Goal: Download file/media

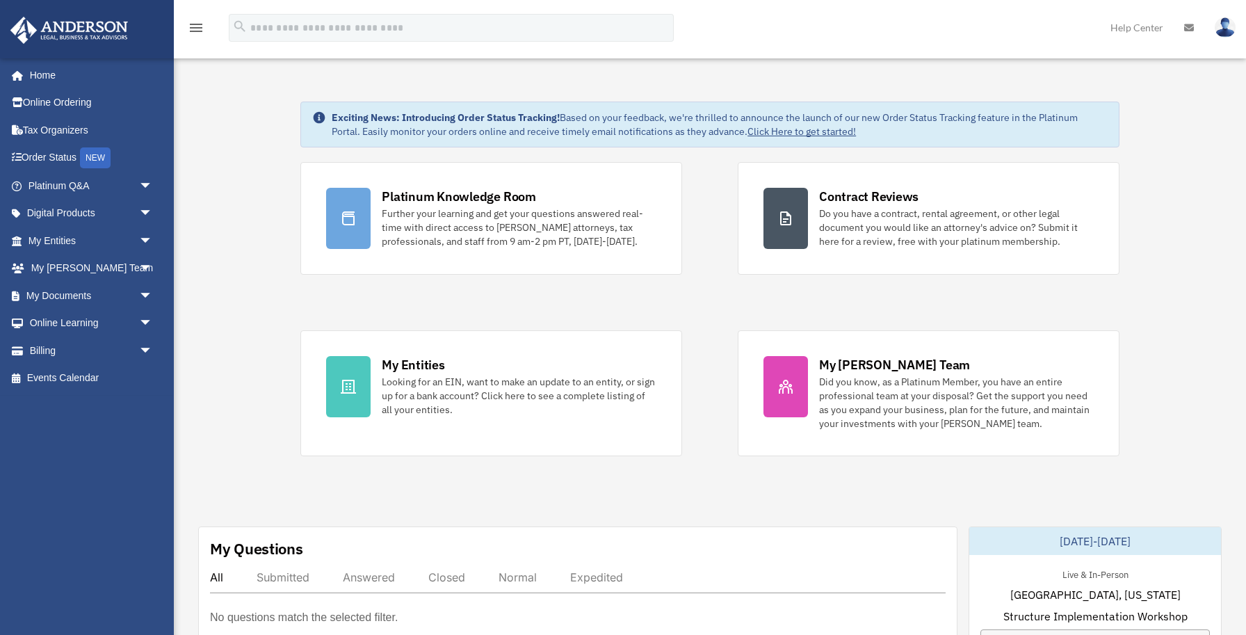
scroll to position [65, 0]
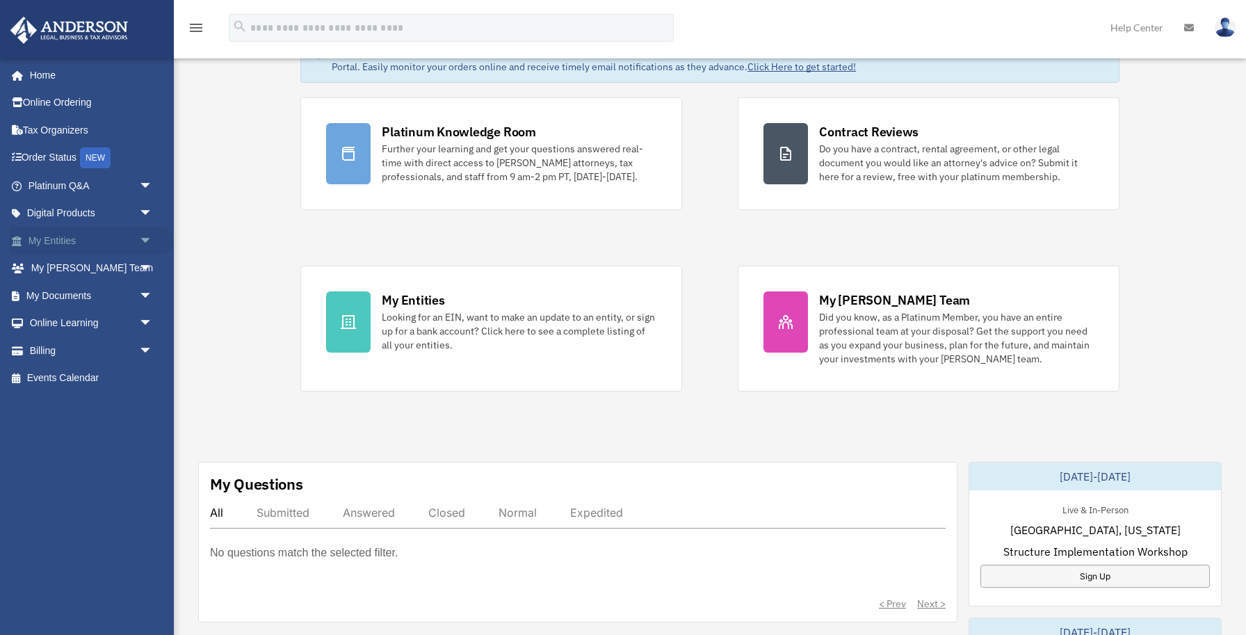
click at [146, 242] on span "arrow_drop_down" at bounding box center [153, 241] width 28 height 29
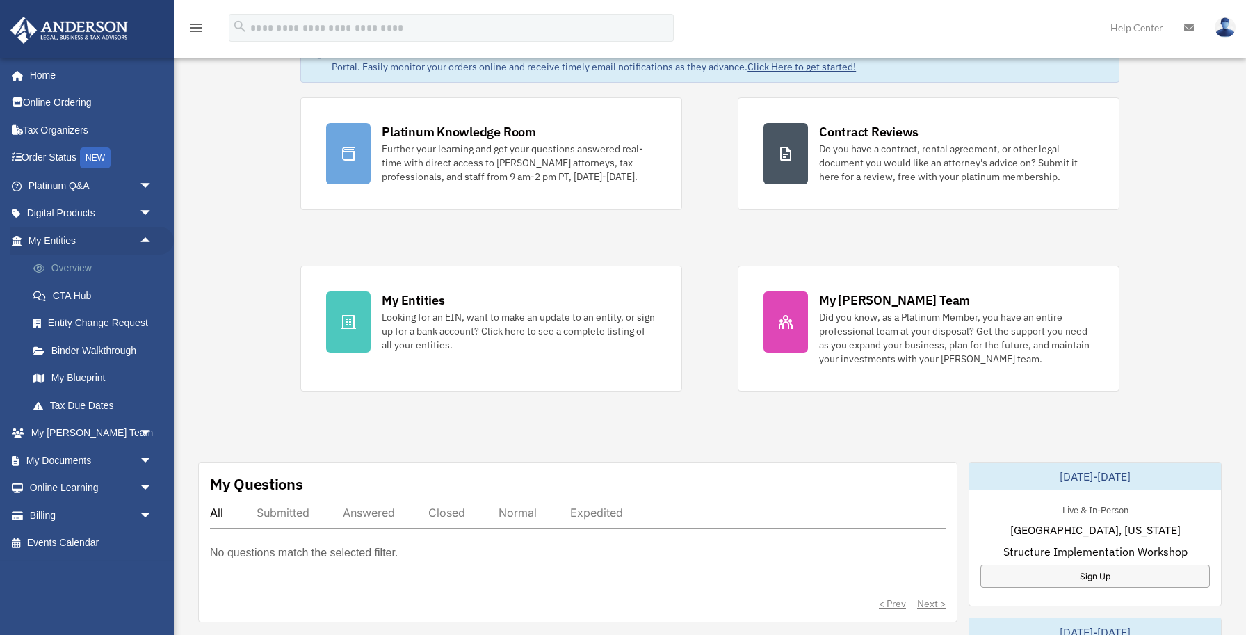
click at [104, 275] on link "Overview" at bounding box center [96, 268] width 154 height 28
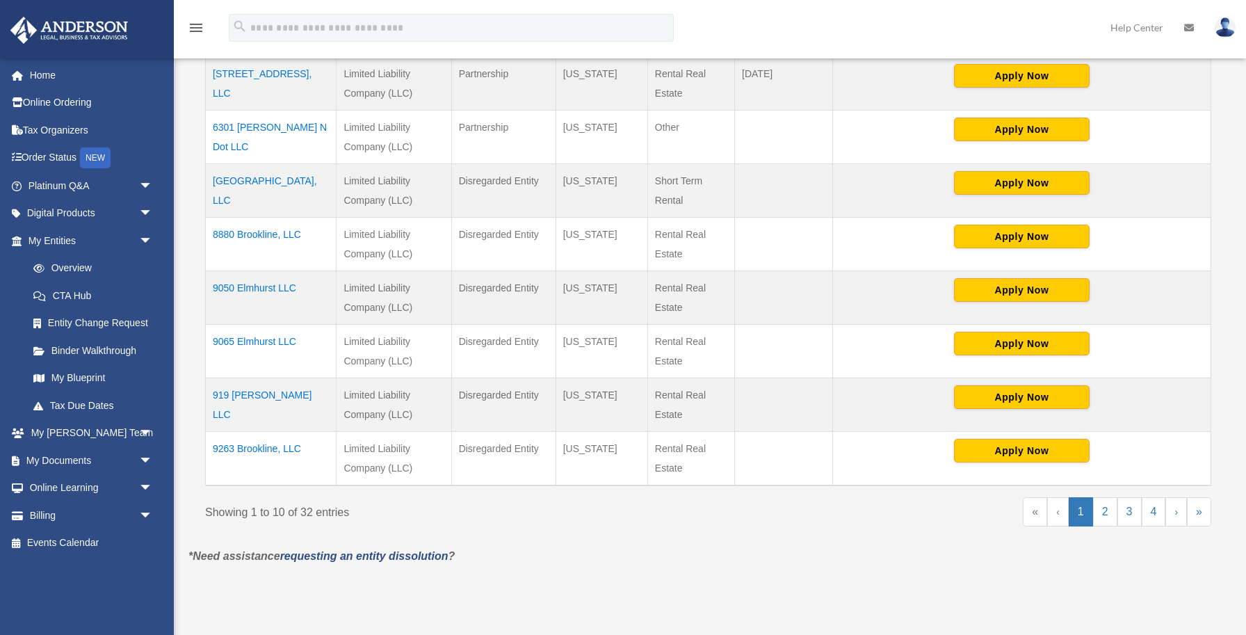
scroll to position [454, 0]
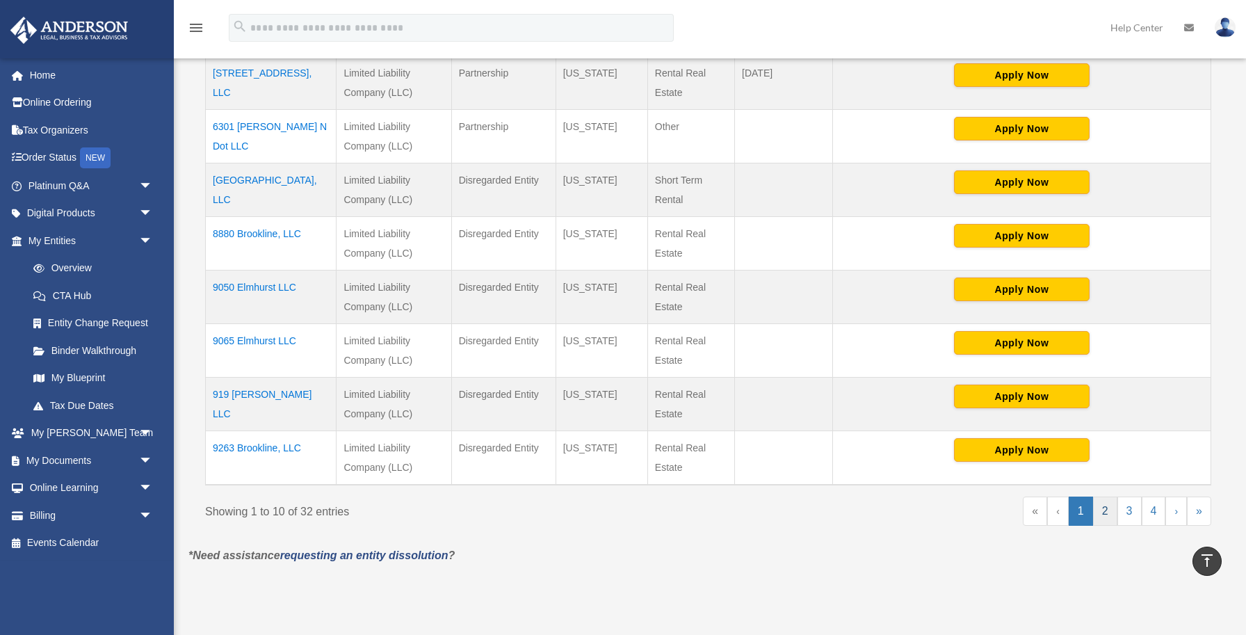
click at [1103, 505] on link "2" at bounding box center [1105, 510] width 24 height 29
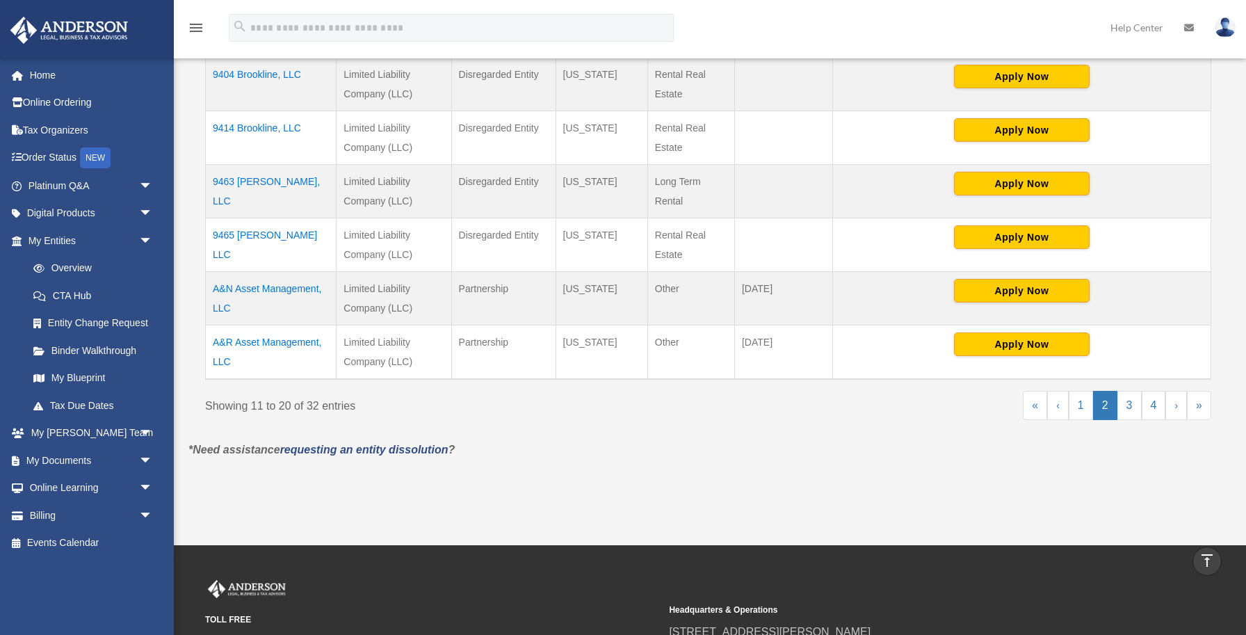
scroll to position [562, 0]
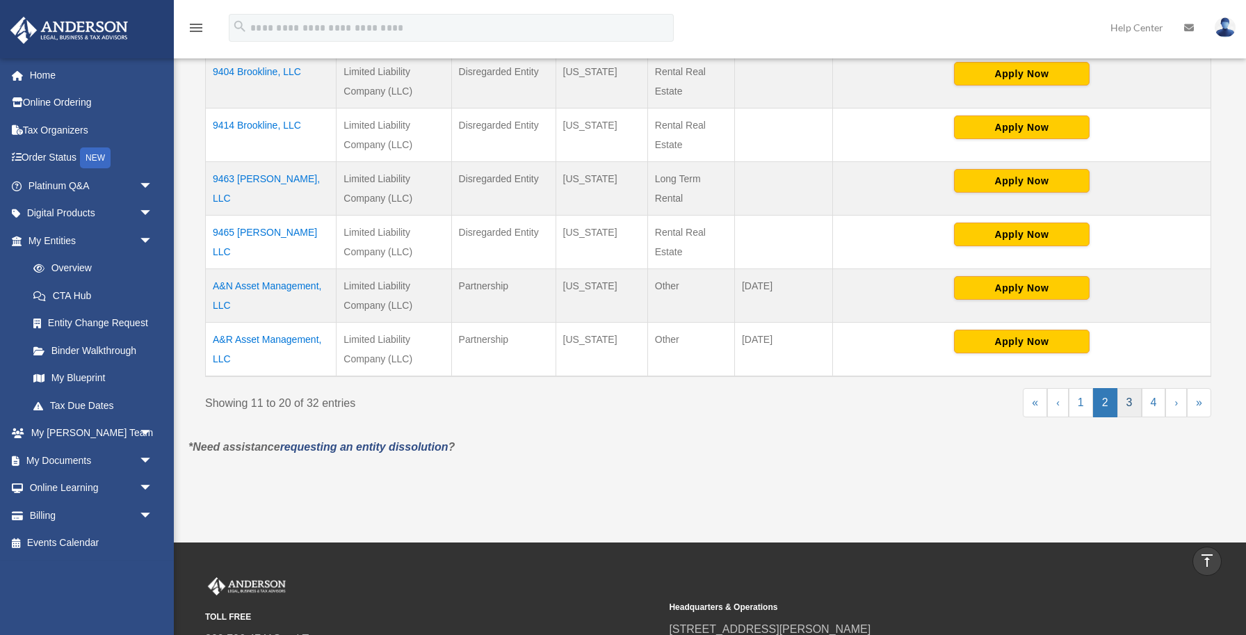
click at [1118, 405] on link "3" at bounding box center [1129, 402] width 24 height 29
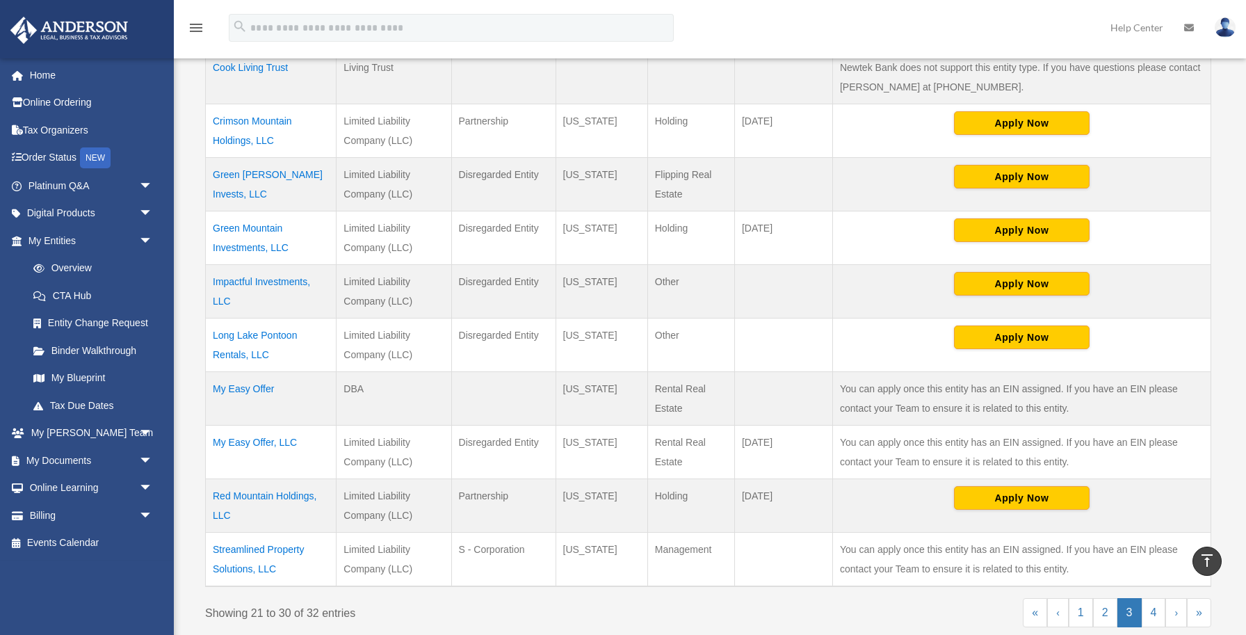
scroll to position [335, 0]
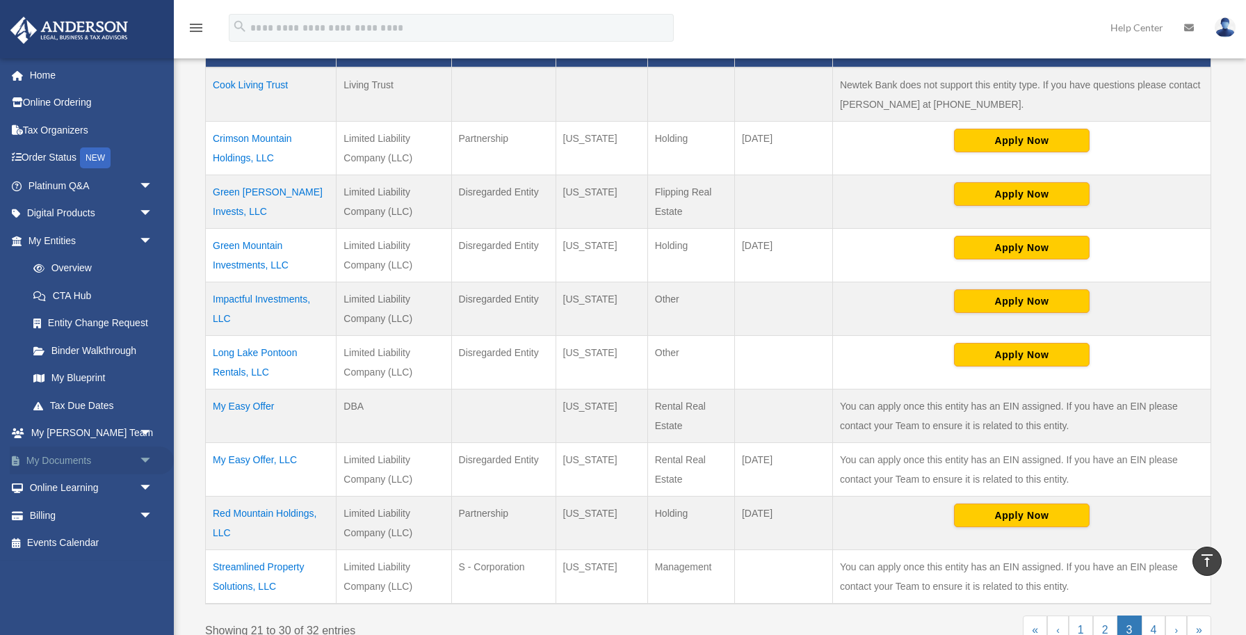
click at [141, 455] on span "arrow_drop_down" at bounding box center [153, 460] width 28 height 29
click at [107, 490] on link "Box" at bounding box center [96, 488] width 154 height 28
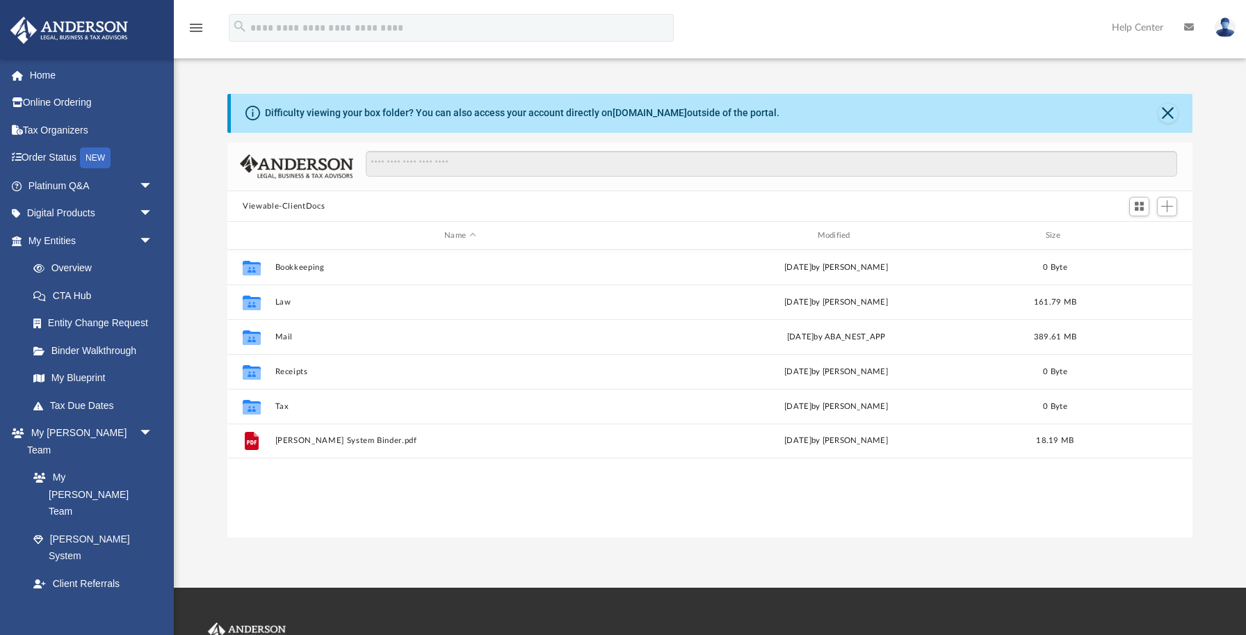
scroll to position [316, 964]
click at [352, 474] on div "Collaborated Folder Bookkeeping [DATE] by [PERSON_NAME] 0 Byte Collaborated Fol…" at bounding box center [709, 394] width 965 height 288
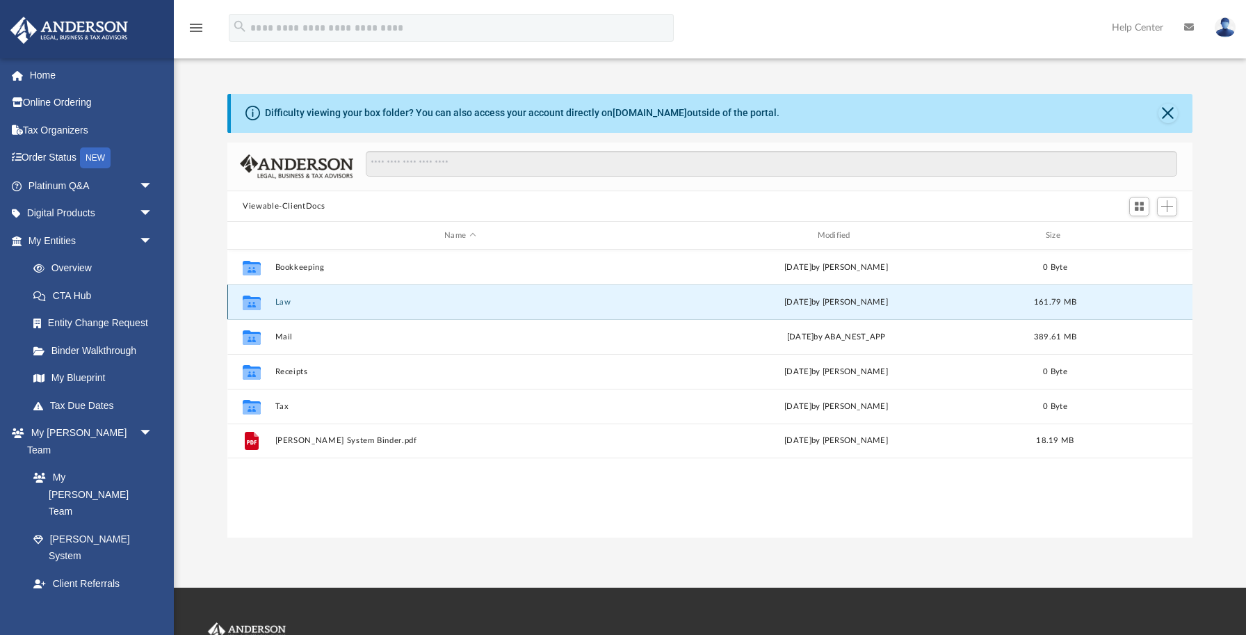
click at [284, 300] on button "Law" at bounding box center [460, 302] width 370 height 9
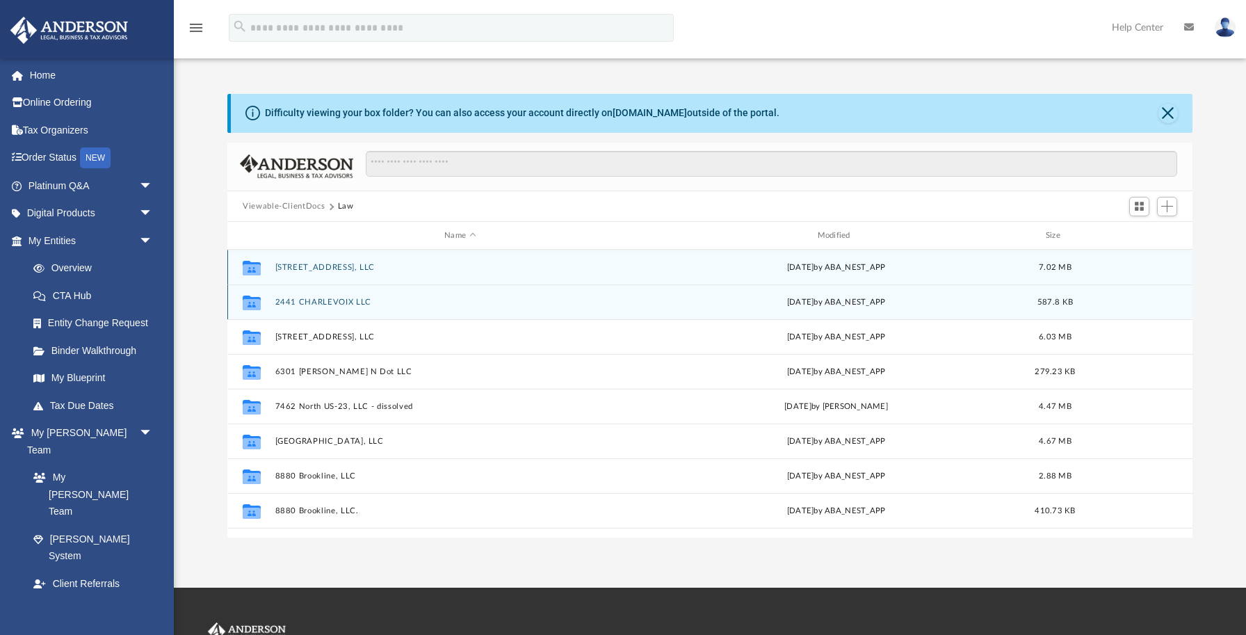
click at [284, 300] on button "2441 CHARLEVOIX LLC" at bounding box center [460, 302] width 370 height 9
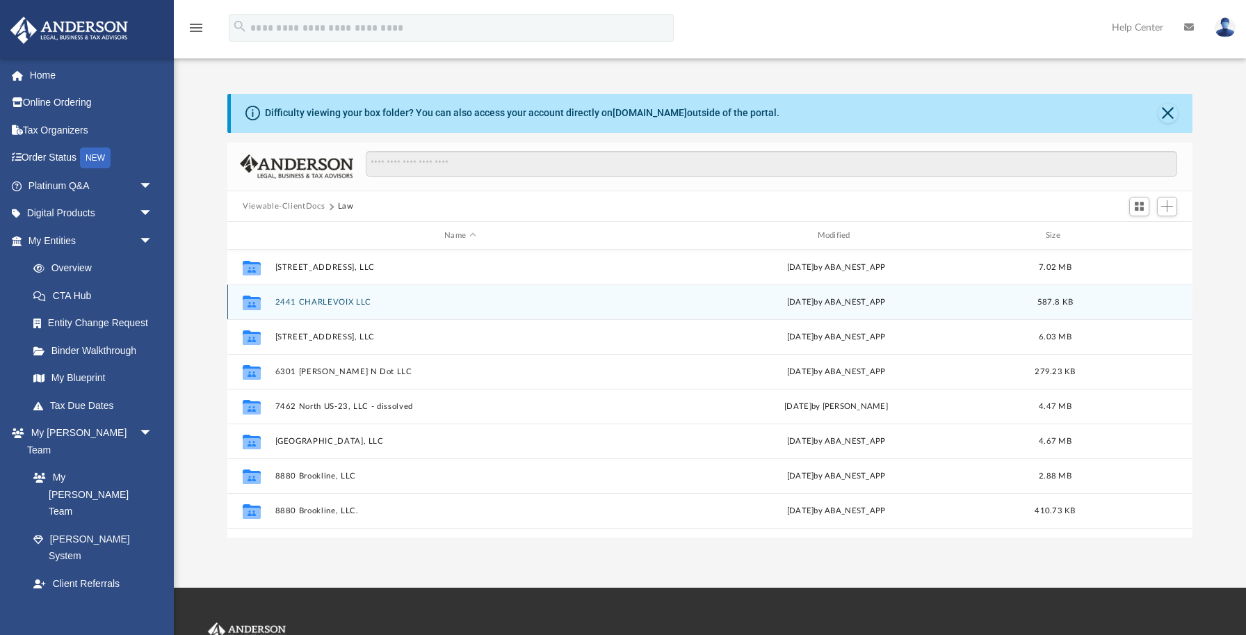
click at [284, 300] on button "2441 CHARLEVOIX LLC" at bounding box center [460, 302] width 370 height 9
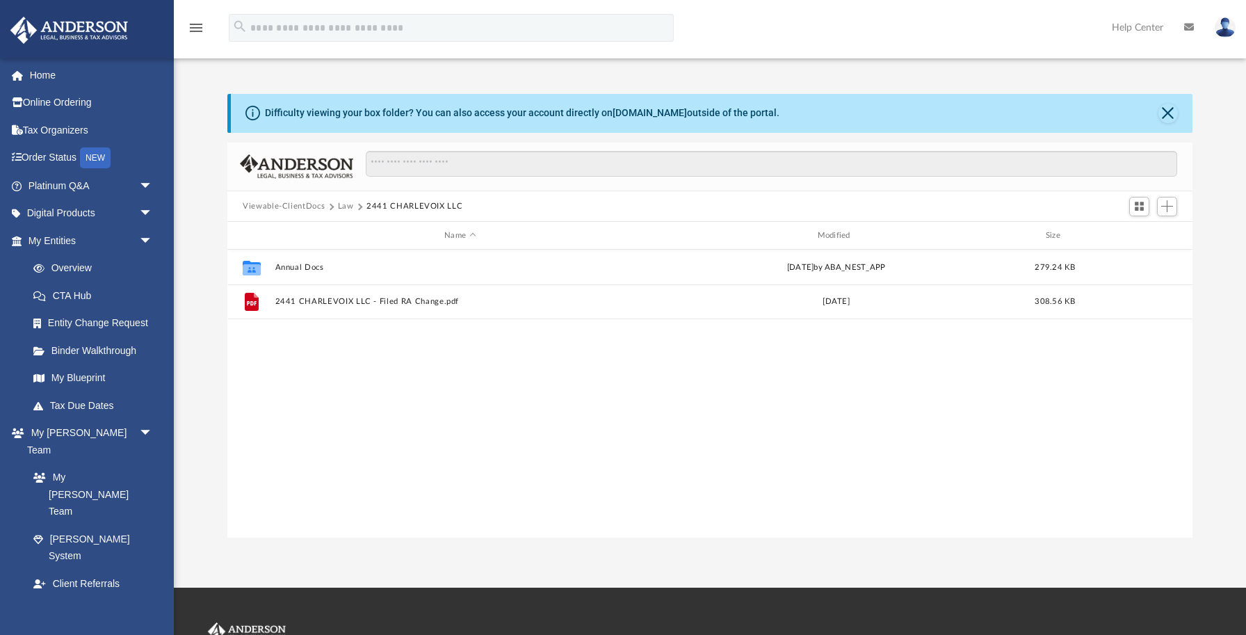
click at [348, 203] on button "Law" at bounding box center [346, 206] width 16 height 13
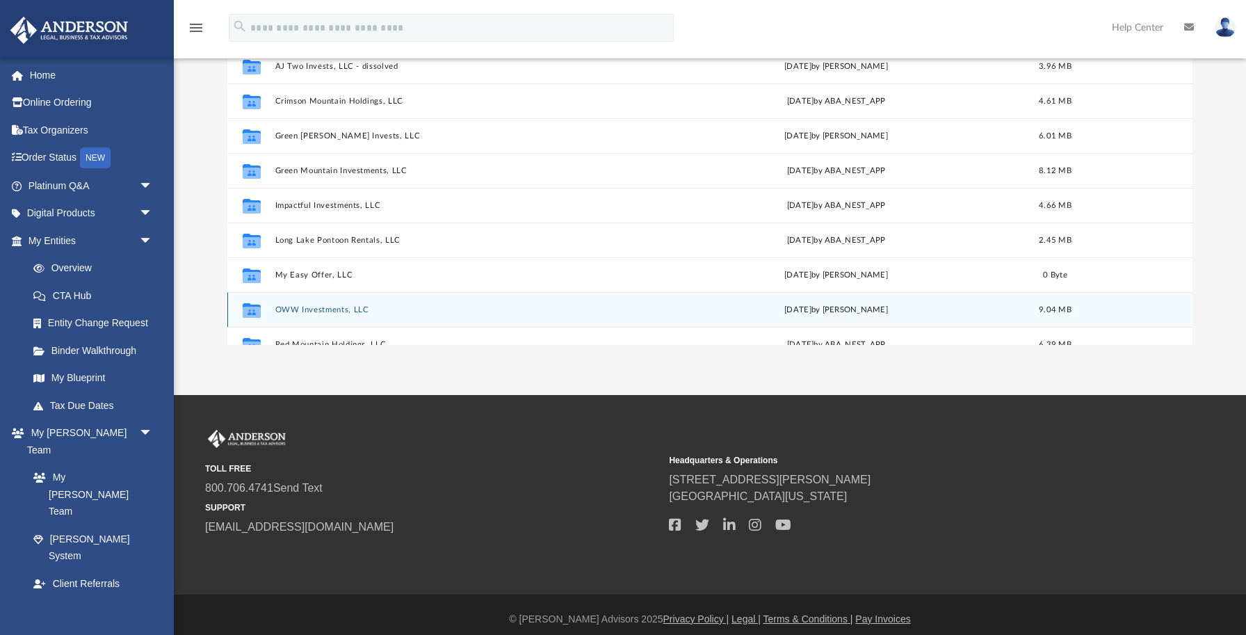
scroll to position [841, 0]
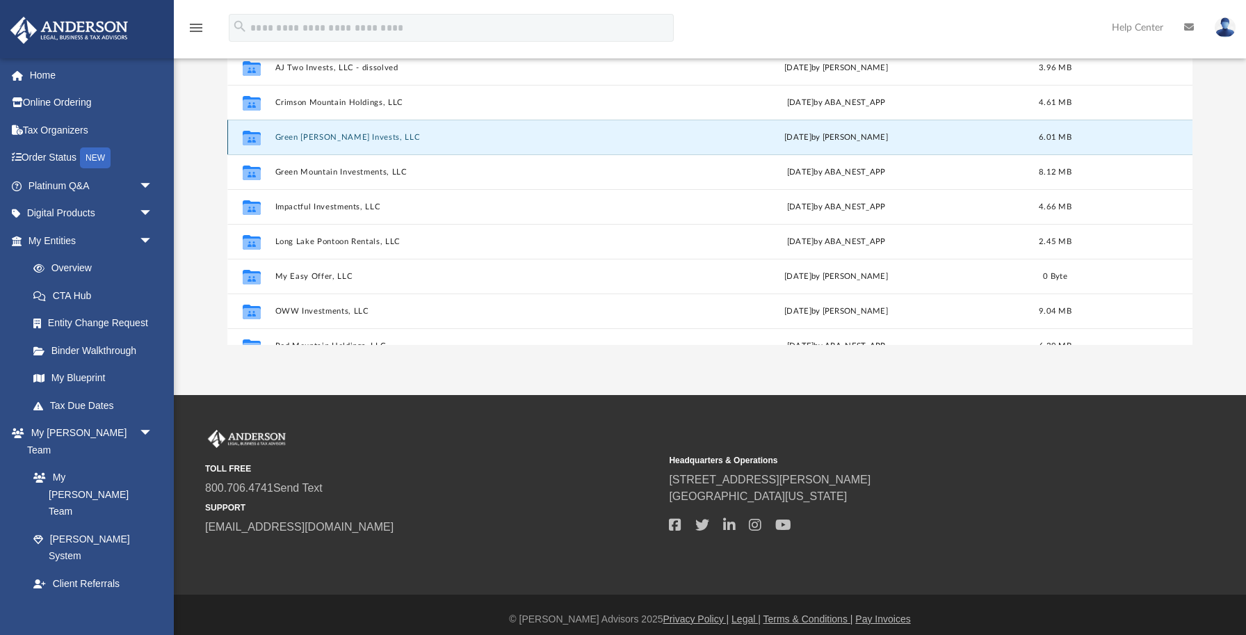
click at [335, 140] on button "Green [PERSON_NAME] Invests, LLC" at bounding box center [460, 137] width 370 height 9
click at [341, 138] on button "Green [PERSON_NAME] Invests, LLC" at bounding box center [460, 137] width 370 height 9
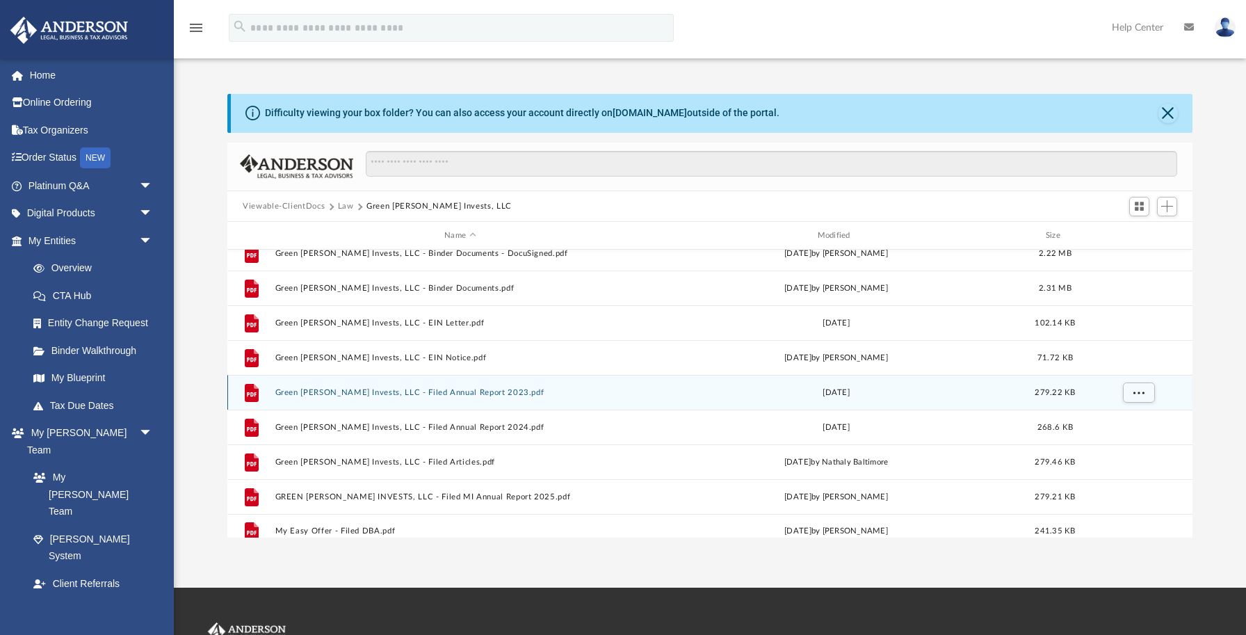
scroll to position [0, 0]
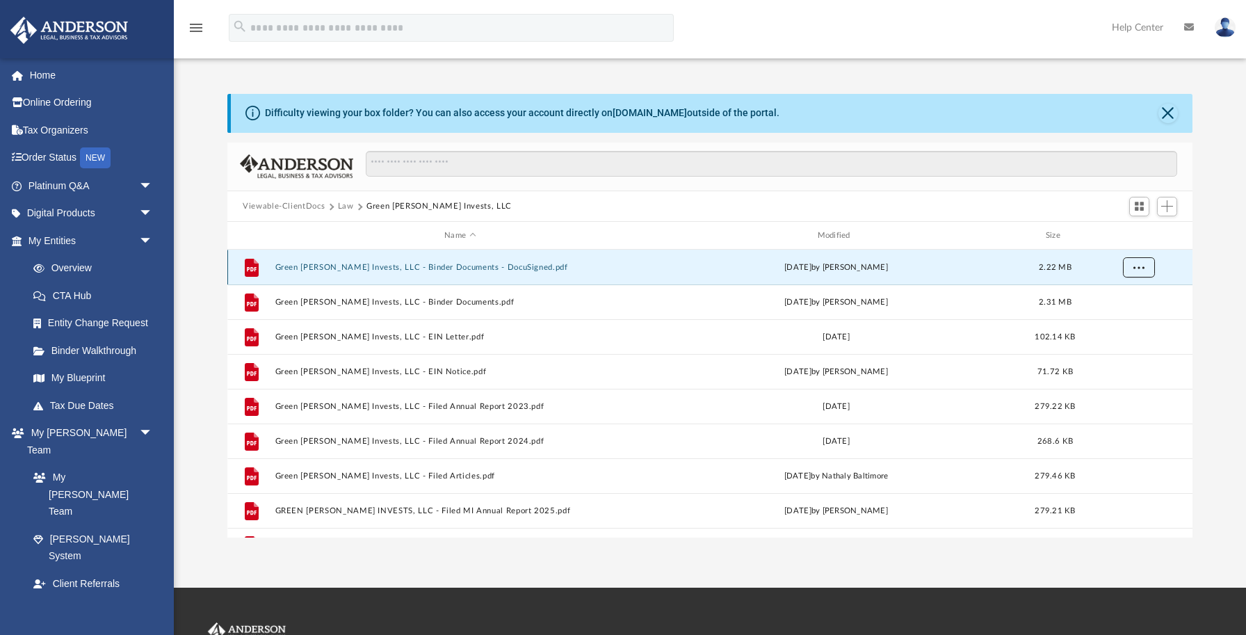
click at [1140, 265] on span "More options" at bounding box center [1138, 267] width 11 height 8
click at [1122, 318] on li "Download" at bounding box center [1125, 317] width 40 height 15
